Goal: Task Accomplishment & Management: Use online tool/utility

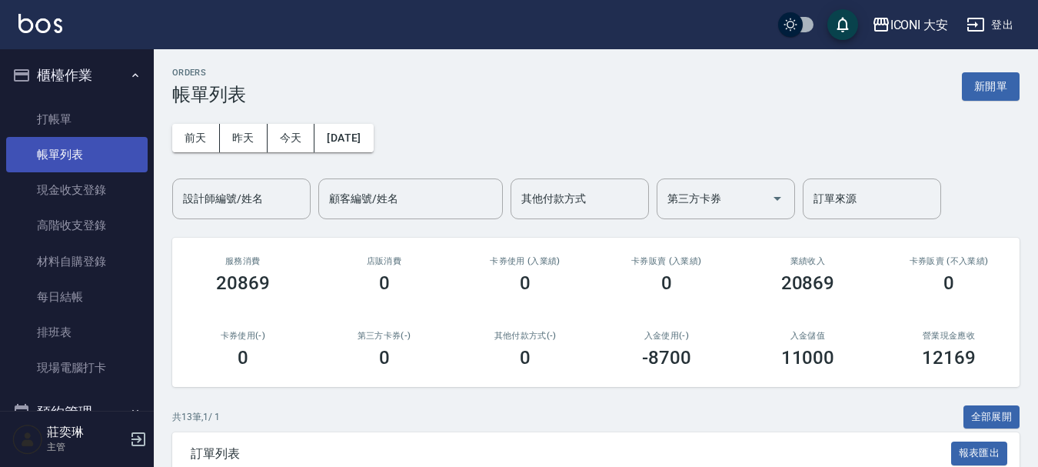
scroll to position [462, 0]
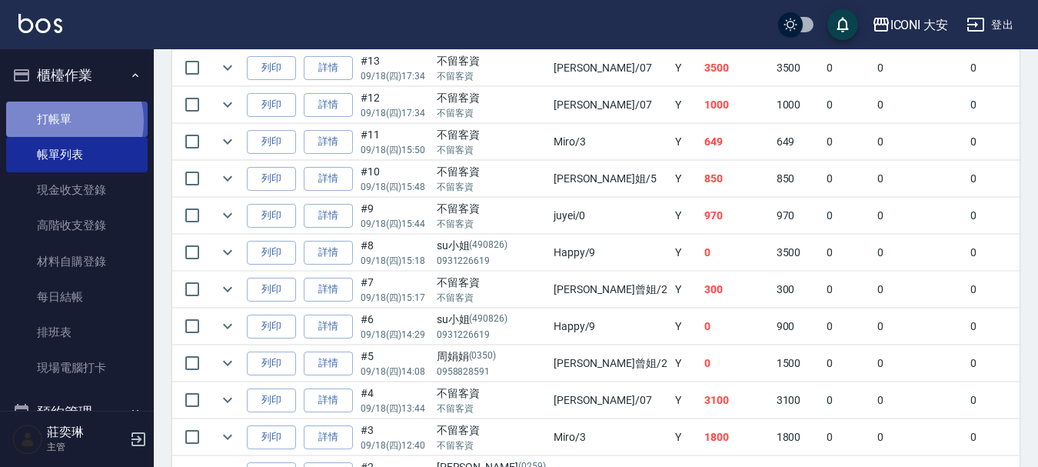
click at [63, 121] on link "打帳單" at bounding box center [77, 119] width 142 height 35
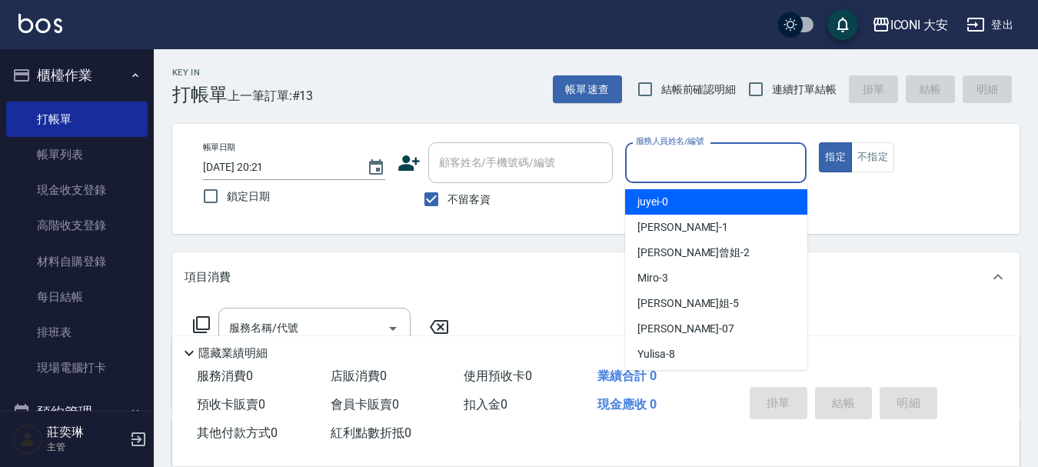
click at [705, 175] on input "服務人員姓名/編號" at bounding box center [716, 162] width 168 height 27
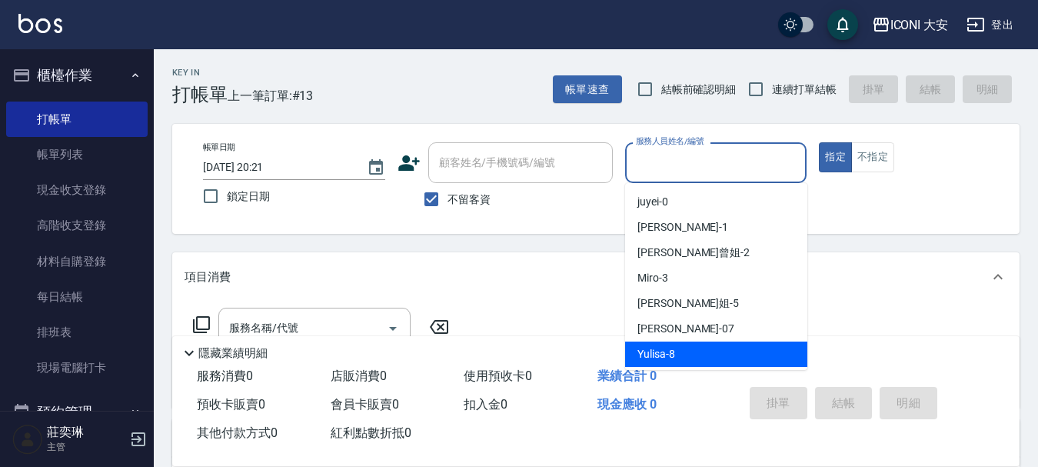
click at [675, 353] on div "Yulisa -8" at bounding box center [716, 354] width 182 height 25
type input "Yulisa-8"
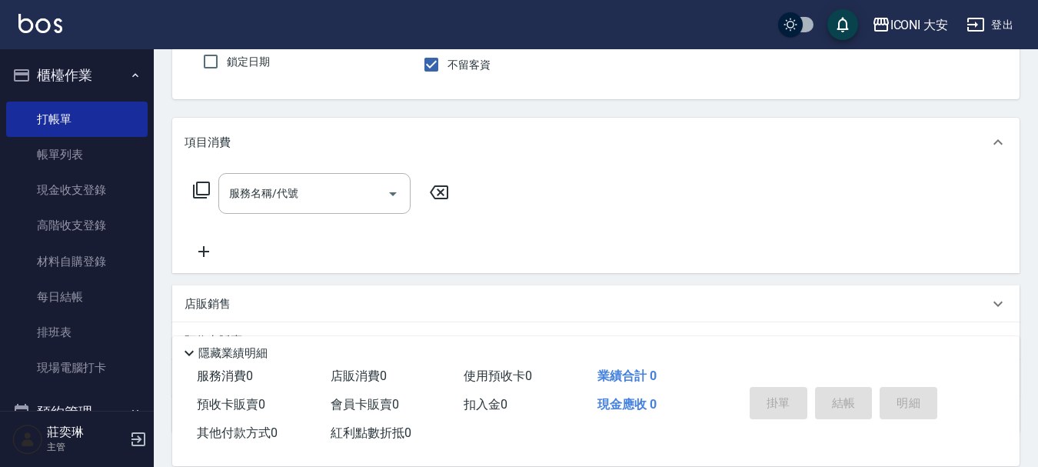
scroll to position [154, 0]
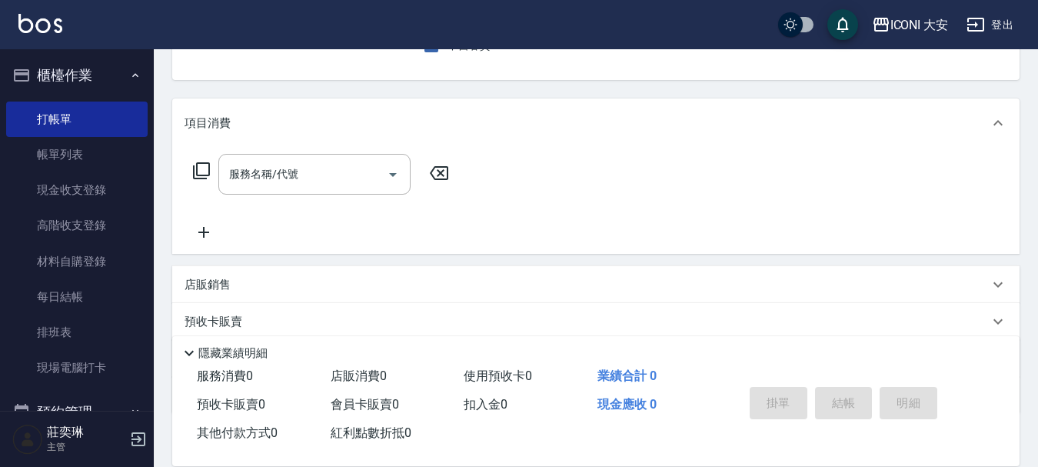
click at [195, 171] on icon at bounding box center [201, 171] width 18 height 18
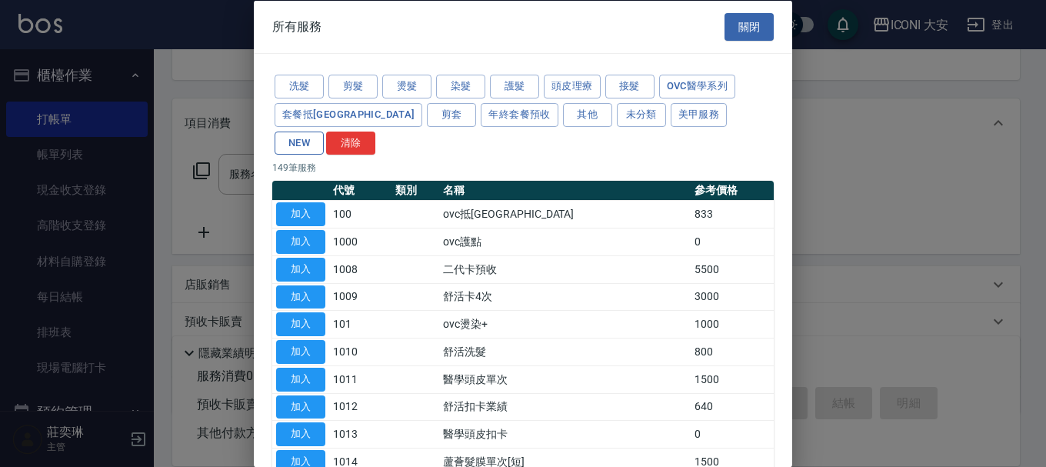
click at [324, 131] on button "NEW" at bounding box center [299, 143] width 49 height 24
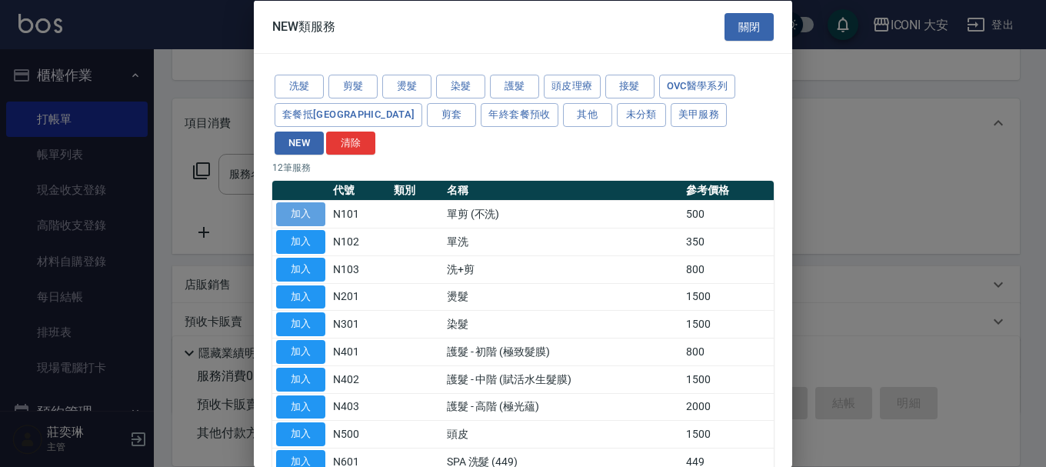
click at [306, 202] on button "加入" at bounding box center [300, 214] width 49 height 24
type input "單剪 (不洗)(N101)"
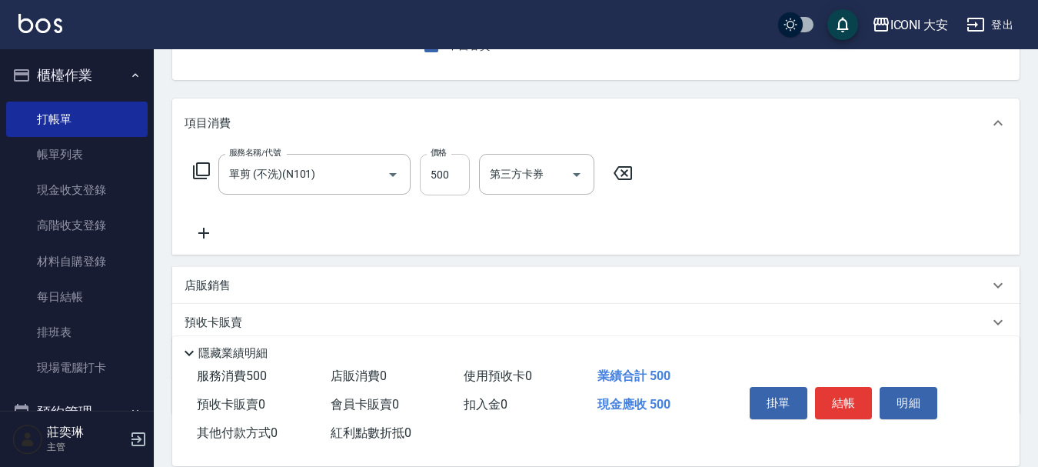
click at [458, 179] on input "500" at bounding box center [445, 175] width 50 height 42
type input "600"
click at [198, 165] on icon at bounding box center [201, 171] width 18 height 18
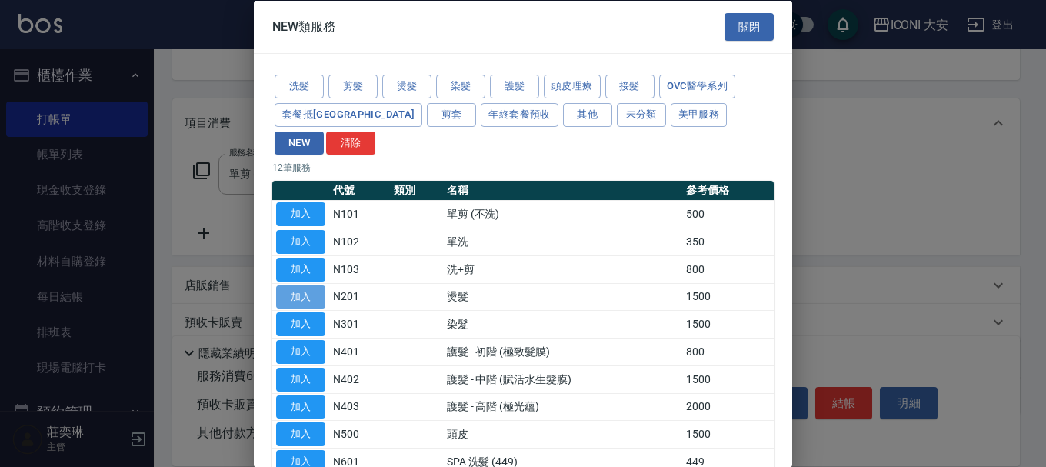
click at [313, 285] on button "加入" at bounding box center [300, 297] width 49 height 24
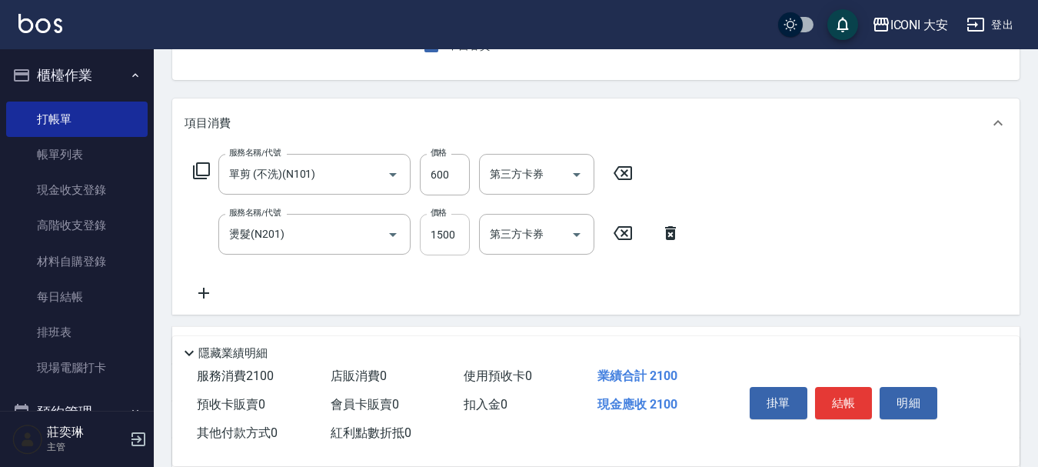
click at [457, 230] on input "1500" at bounding box center [445, 235] width 50 height 42
click at [367, 232] on icon "Clear" at bounding box center [371, 234] width 15 height 15
type input "0"
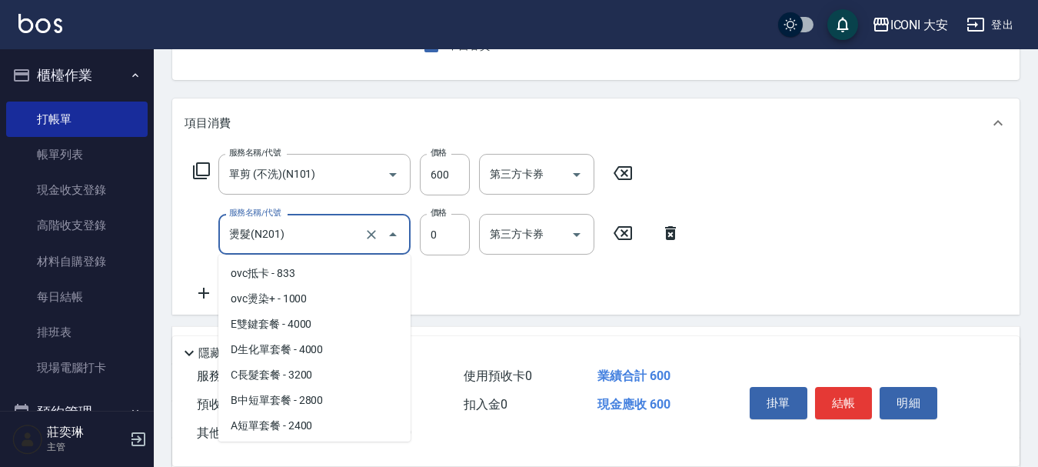
click at [302, 237] on input "燙髮(N201)" at bounding box center [292, 234] width 135 height 27
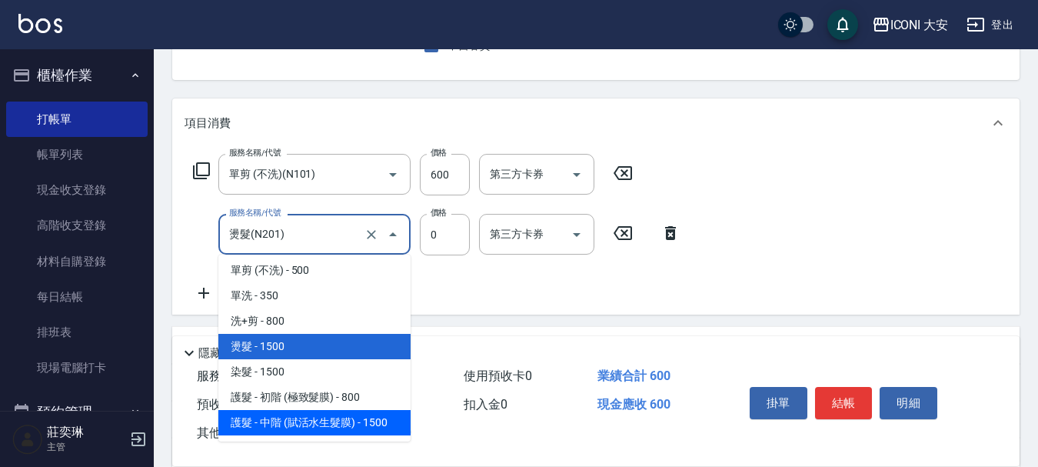
scroll to position [3454, 0]
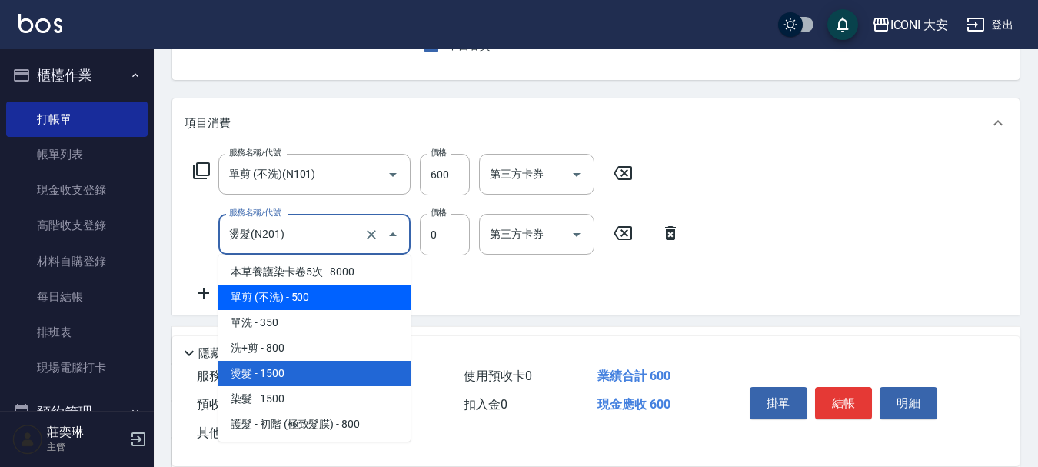
click at [297, 296] on span "單剪 (不洗) - 500" at bounding box center [314, 297] width 192 height 25
type input "單剪 (不洗)(N101)"
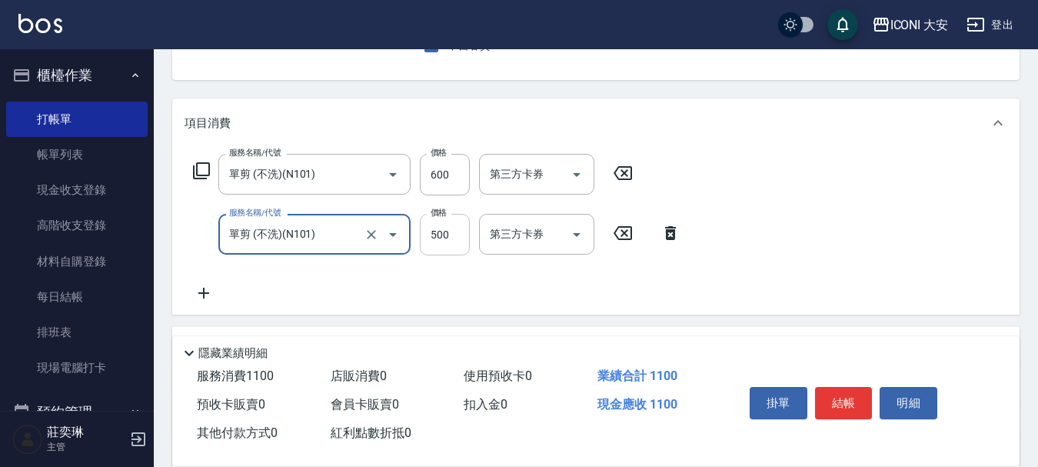
click at [445, 235] on input "500" at bounding box center [445, 235] width 50 height 42
type input "750"
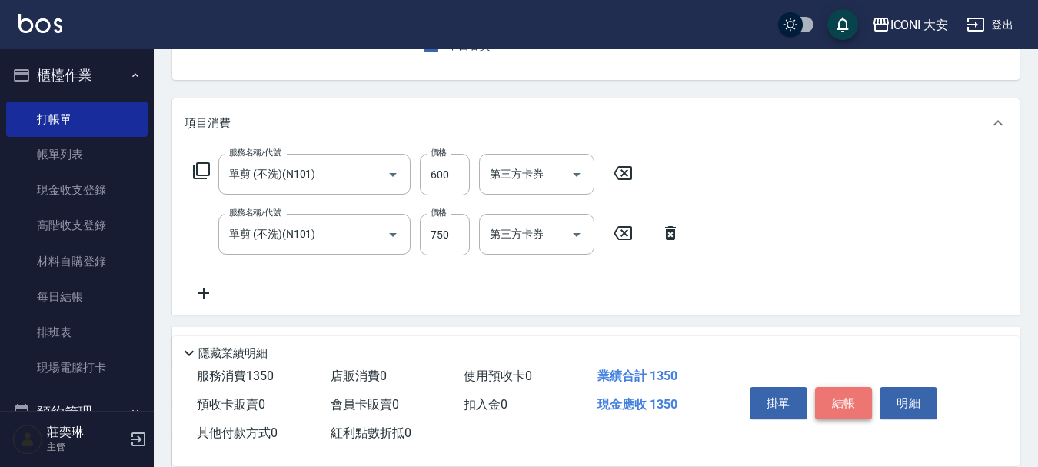
click at [851, 399] on button "結帳" at bounding box center [844, 403] width 58 height 32
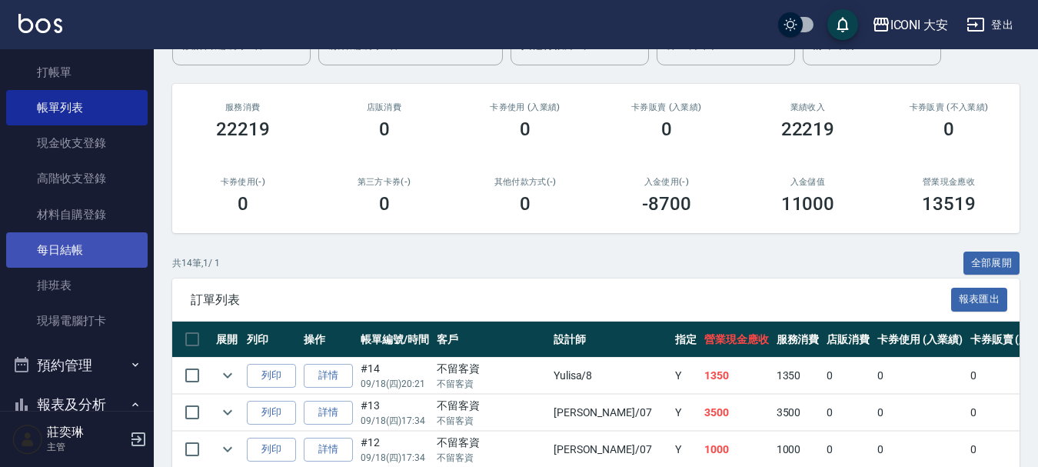
scroll to position [154, 0]
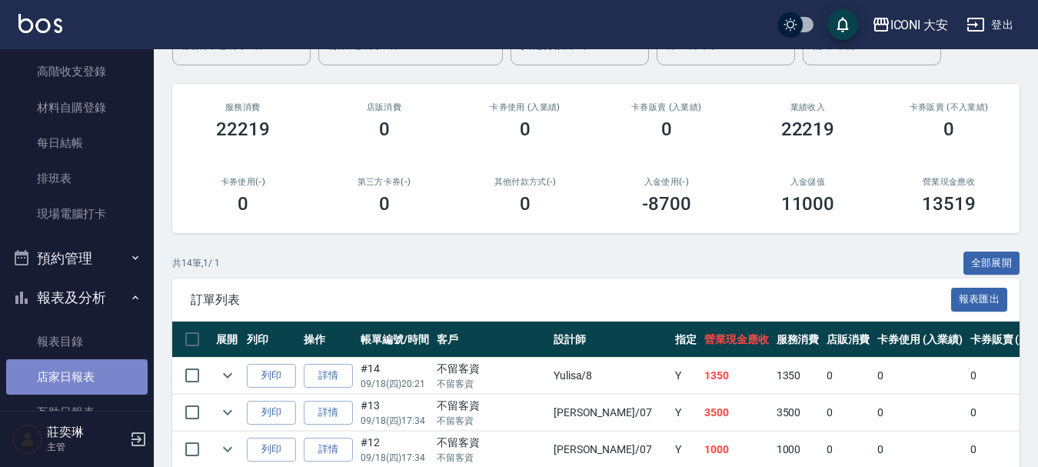
click at [105, 381] on link "店家日報表" at bounding box center [77, 376] width 142 height 35
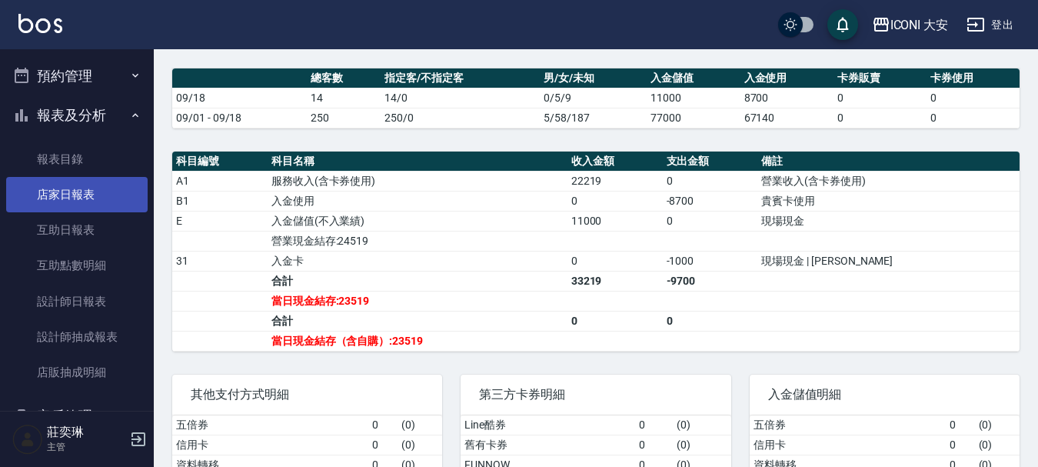
scroll to position [385, 0]
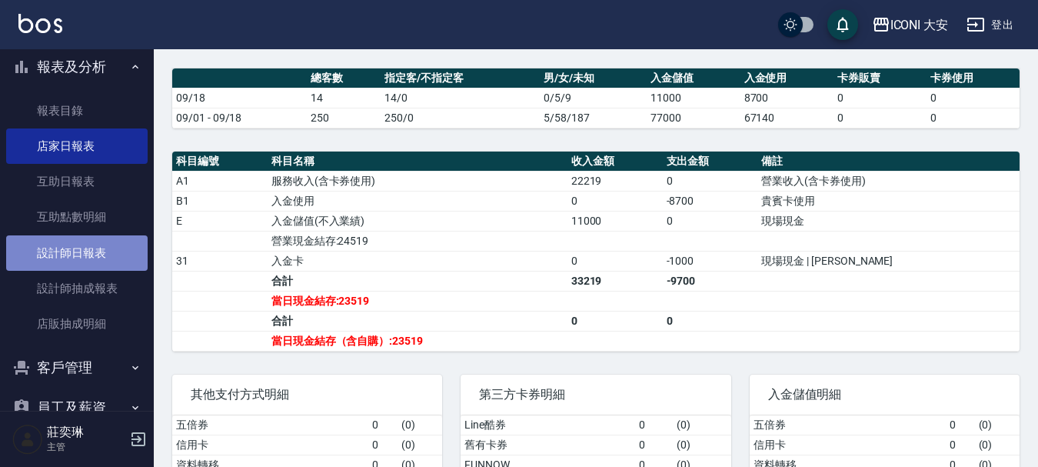
click at [87, 250] on link "設計師日報表" at bounding box center [77, 252] width 142 height 35
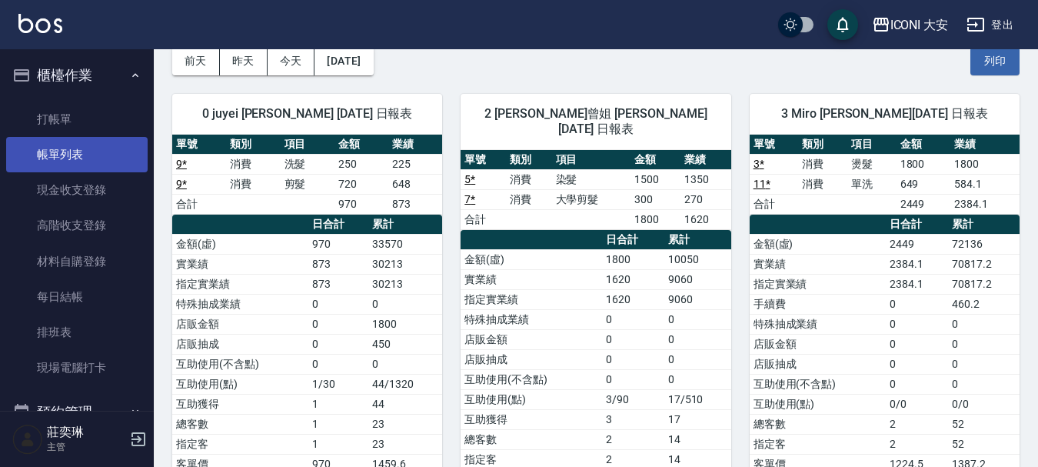
click at [85, 142] on link "帳單列表" at bounding box center [77, 154] width 142 height 35
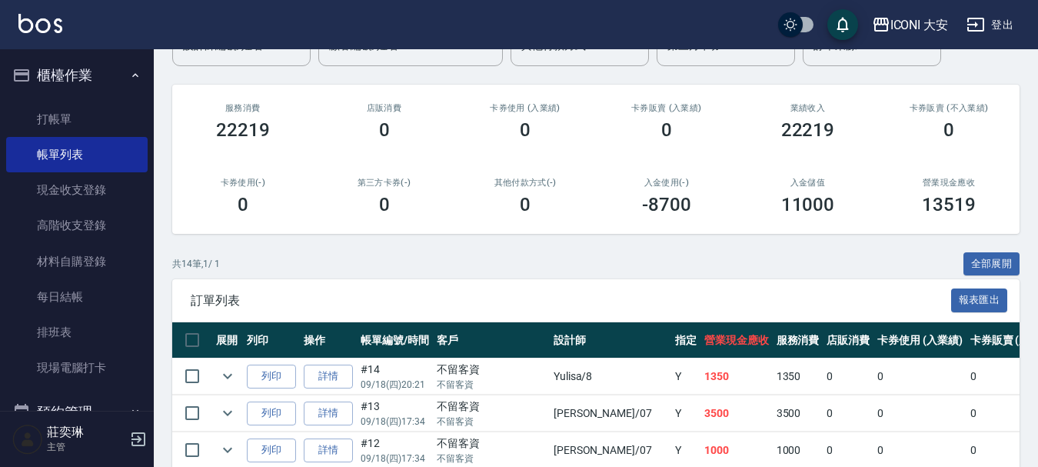
scroll to position [154, 0]
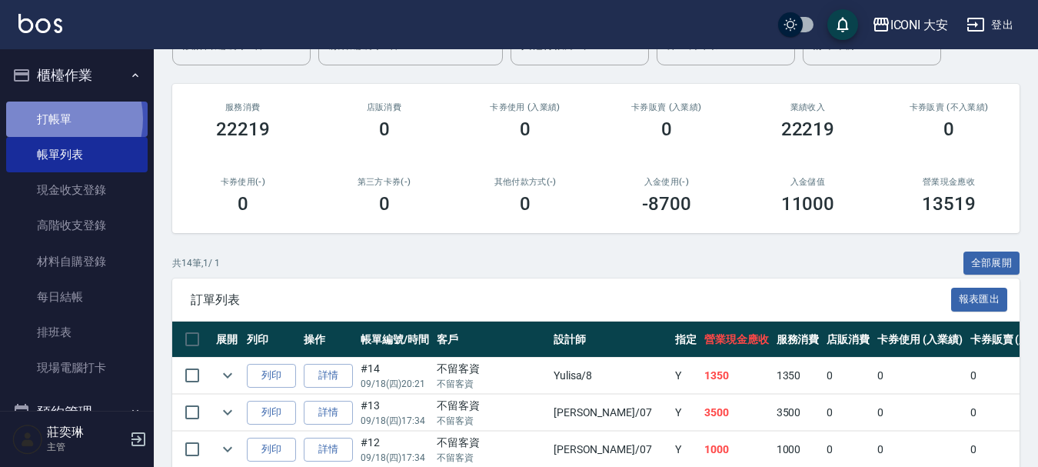
click at [55, 118] on link "打帳單" at bounding box center [77, 119] width 142 height 35
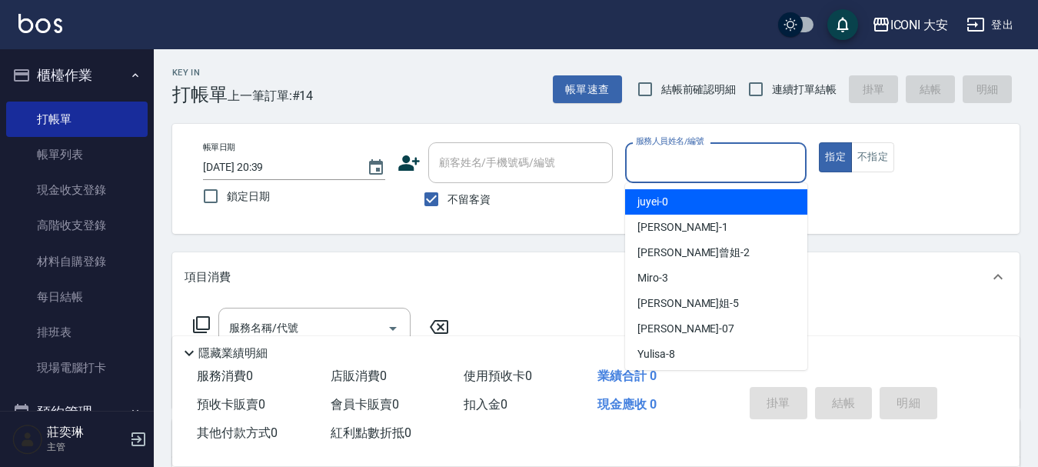
click at [671, 164] on input "服務人員姓名/編號" at bounding box center [716, 162] width 168 height 27
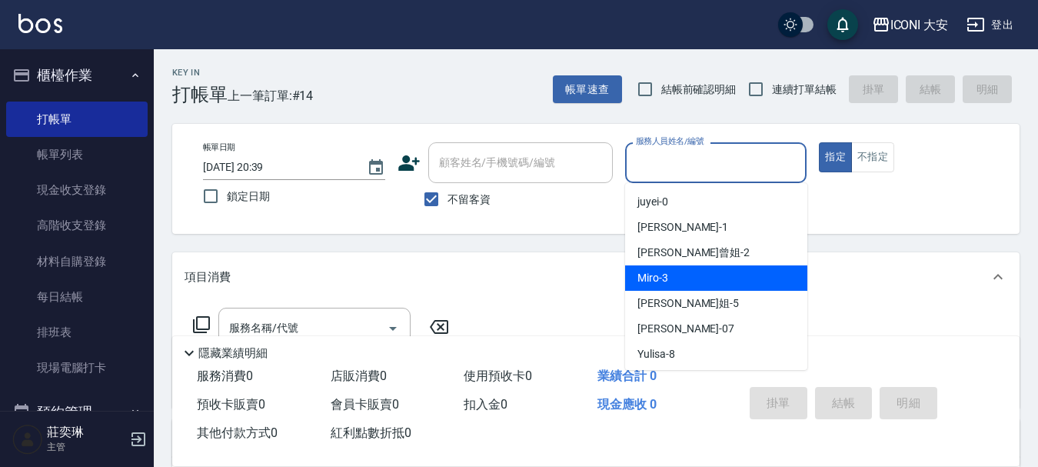
click at [668, 273] on div "Miro -3" at bounding box center [716, 277] width 182 height 25
type input "Miro-3"
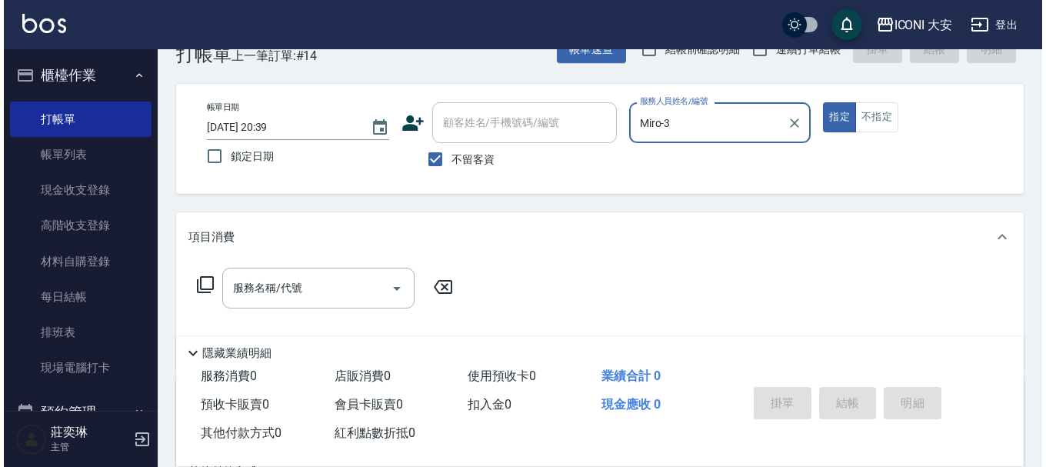
scroll to position [77, 0]
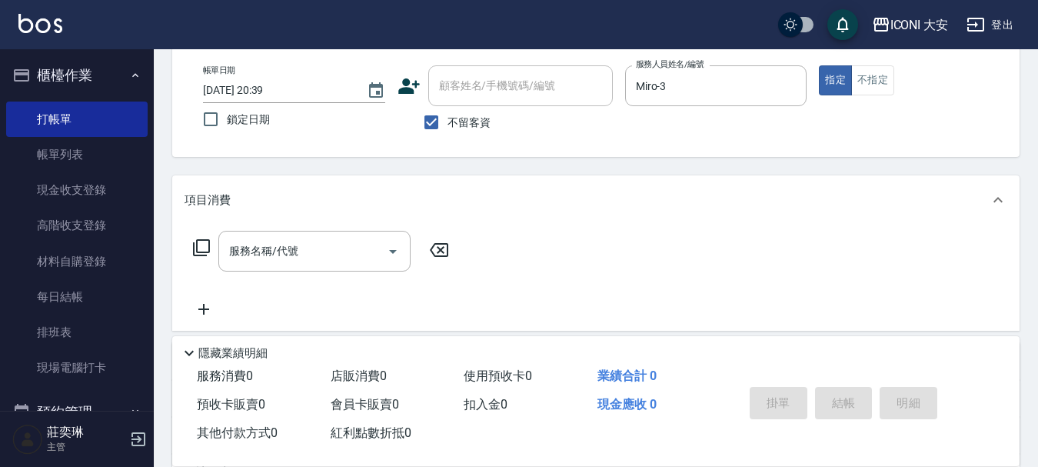
click at [205, 249] on icon at bounding box center [201, 247] width 18 height 18
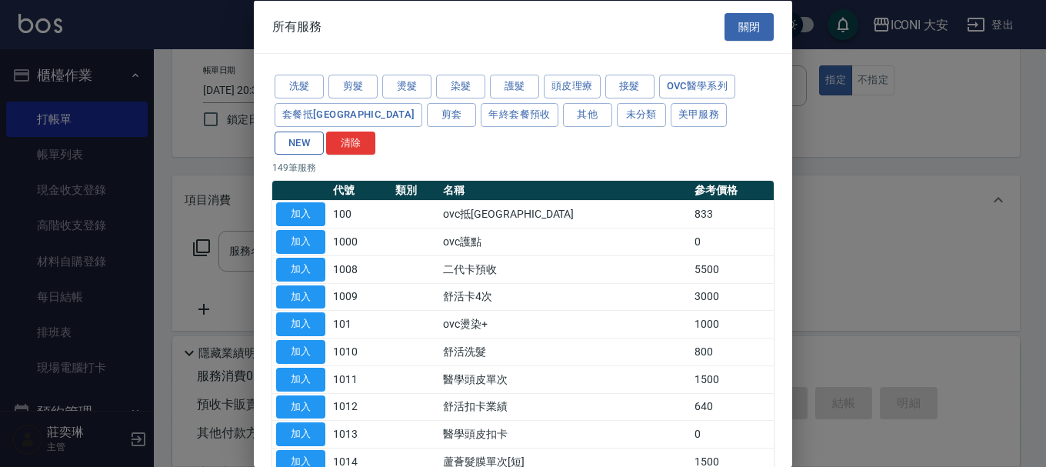
click at [324, 131] on button "NEW" at bounding box center [299, 143] width 49 height 24
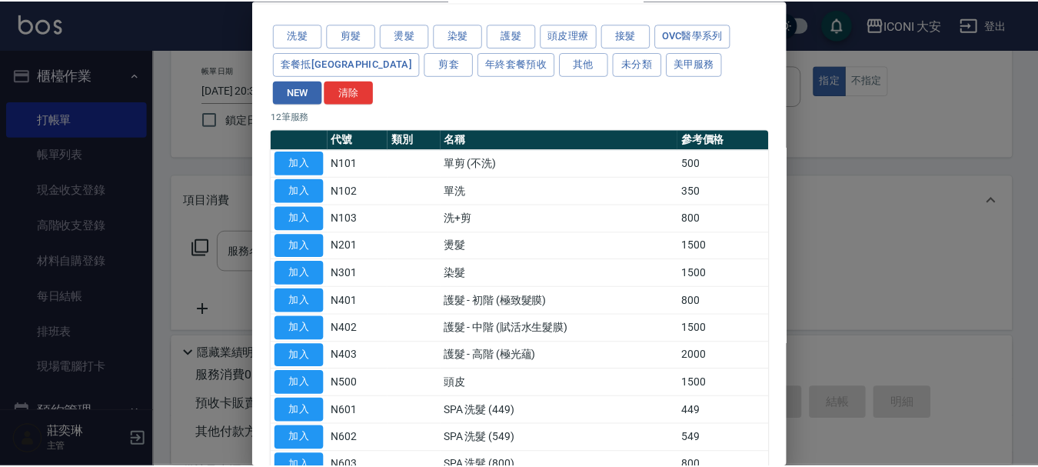
scroll to position [120, 0]
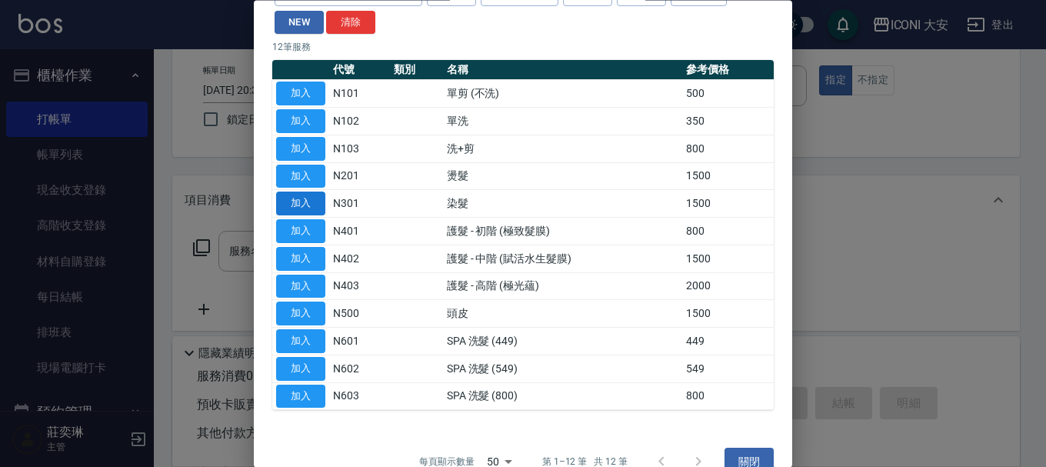
click at [306, 192] on button "加入" at bounding box center [300, 204] width 49 height 24
type input "染髮(N301)"
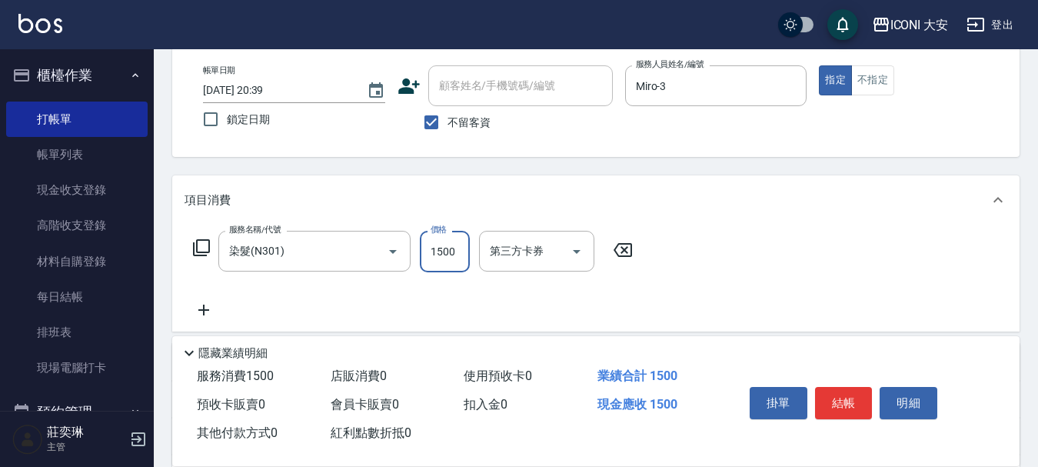
click at [466, 255] on input "1500" at bounding box center [445, 252] width 50 height 42
type input "1799"
click at [848, 392] on button "結帳" at bounding box center [844, 403] width 58 height 32
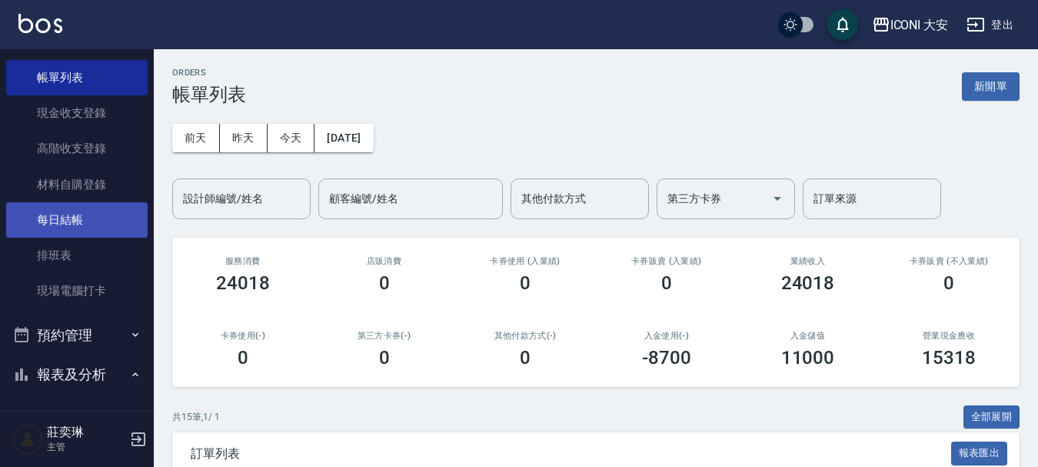
scroll to position [231, 0]
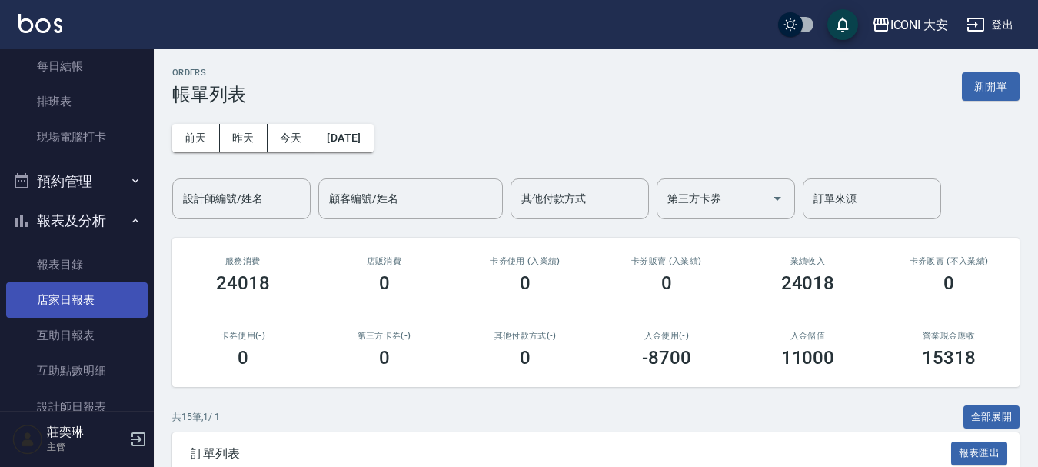
click at [86, 305] on link "店家日報表" at bounding box center [77, 299] width 142 height 35
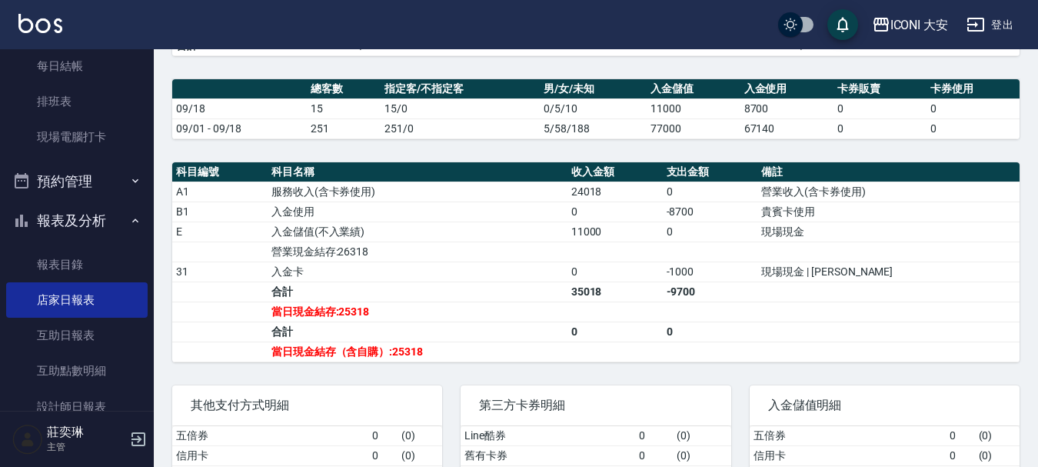
scroll to position [385, 0]
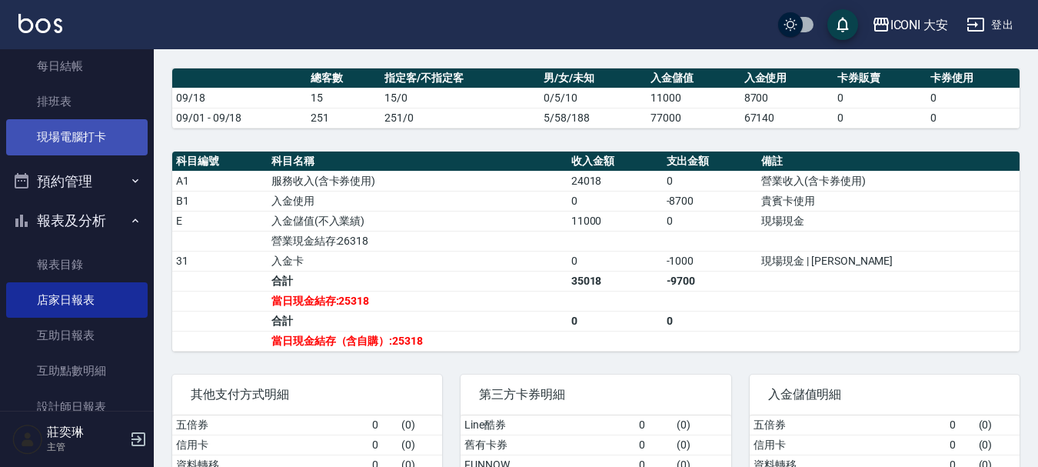
click at [68, 132] on link "現場電腦打卡" at bounding box center [77, 136] width 142 height 35
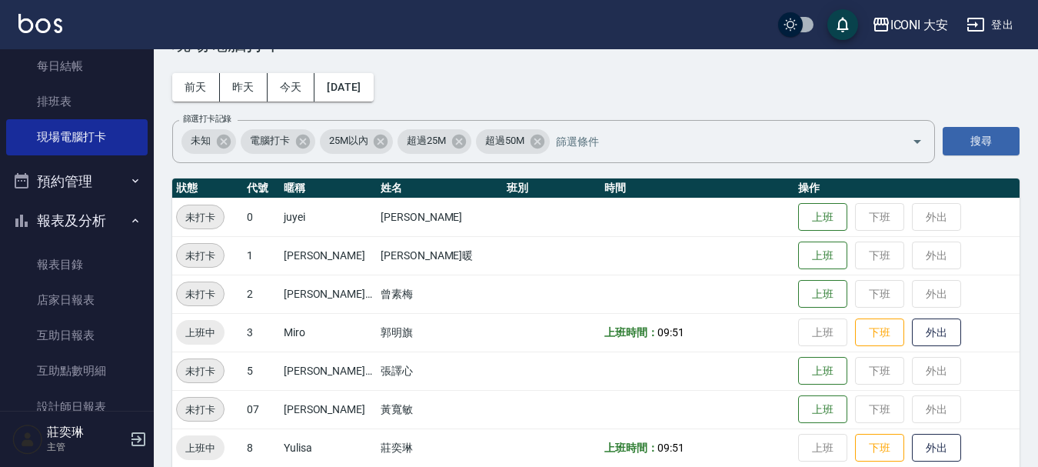
scroll to position [77, 0]
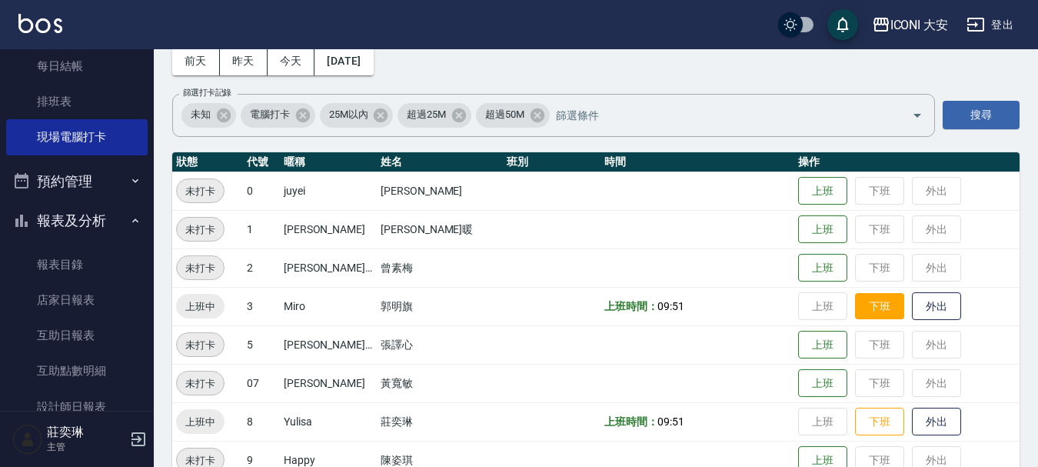
click at [879, 313] on button "下班" at bounding box center [879, 306] width 49 height 27
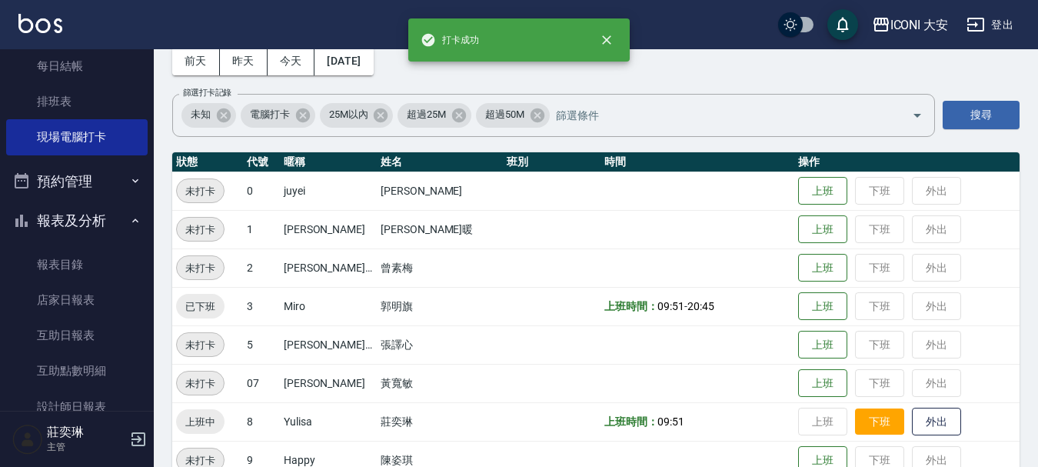
click at [879, 422] on button "下班" at bounding box center [879, 421] width 49 height 27
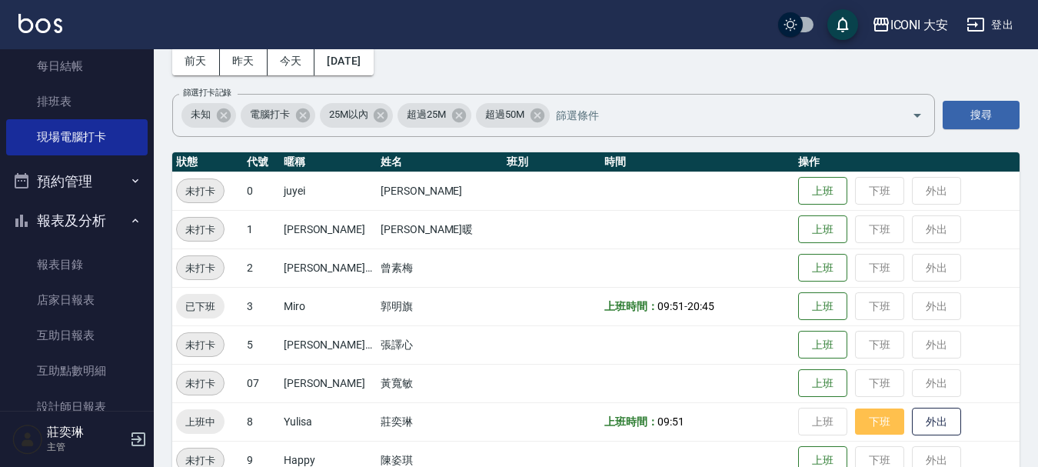
click at [855, 423] on button "下班" at bounding box center [879, 421] width 49 height 27
